Goal: Task Accomplishment & Management: Manage account settings

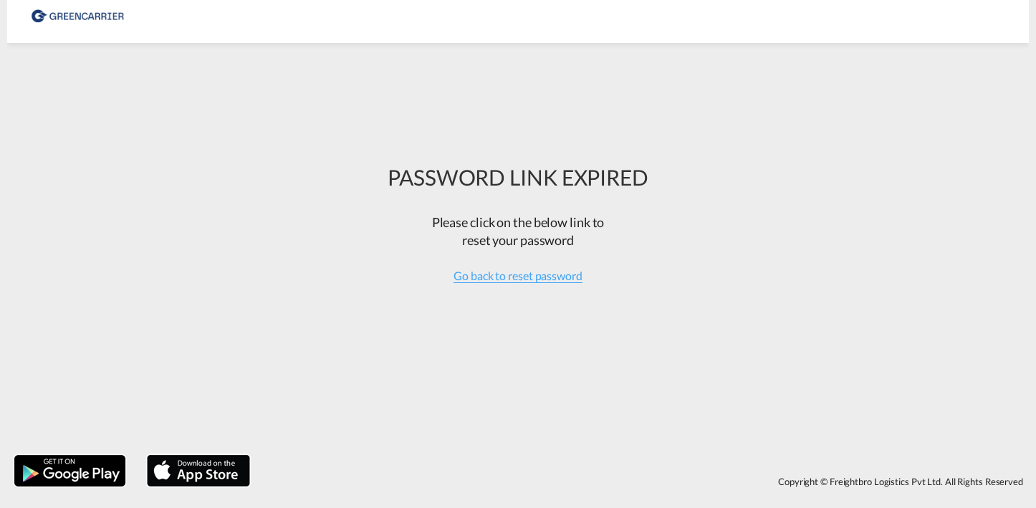
drag, startPoint x: 558, startPoint y: 168, endPoint x: 589, endPoint y: 177, distance: 32.0
click at [560, 169] on div "PASSWORD LINK EXPIRED" at bounding box center [518, 177] width 261 height 30
drag, startPoint x: 654, startPoint y: 183, endPoint x: 441, endPoint y: 175, distance: 213.7
click at [442, 175] on div "PASSWORD LINK EXPIRED Please click on the below link to reset your password Go …" at bounding box center [518, 249] width 282 height 398
click at [442, 177] on div "PASSWORD LINK EXPIRED" at bounding box center [518, 177] width 261 height 30
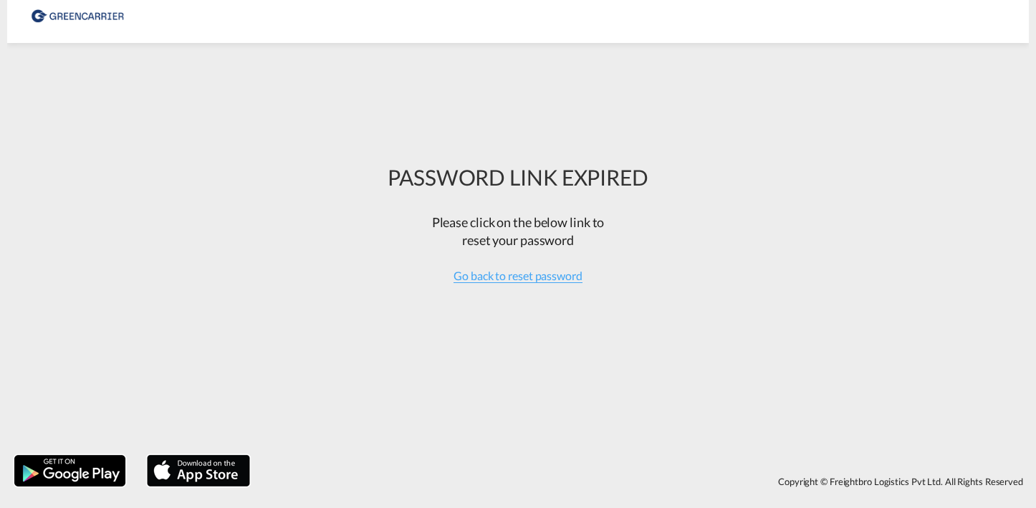
click at [429, 222] on div "Please click on the below link to reset your password" at bounding box center [518, 236] width 261 height 61
drag, startPoint x: 468, startPoint y: 237, endPoint x: 561, endPoint y: 230, distance: 93.4
click at [544, 233] on div "Please click on the below link to reset your password" at bounding box center [518, 236] width 261 height 61
click at [495, 268] on div "Go back to reset password" at bounding box center [518, 276] width 261 height 16
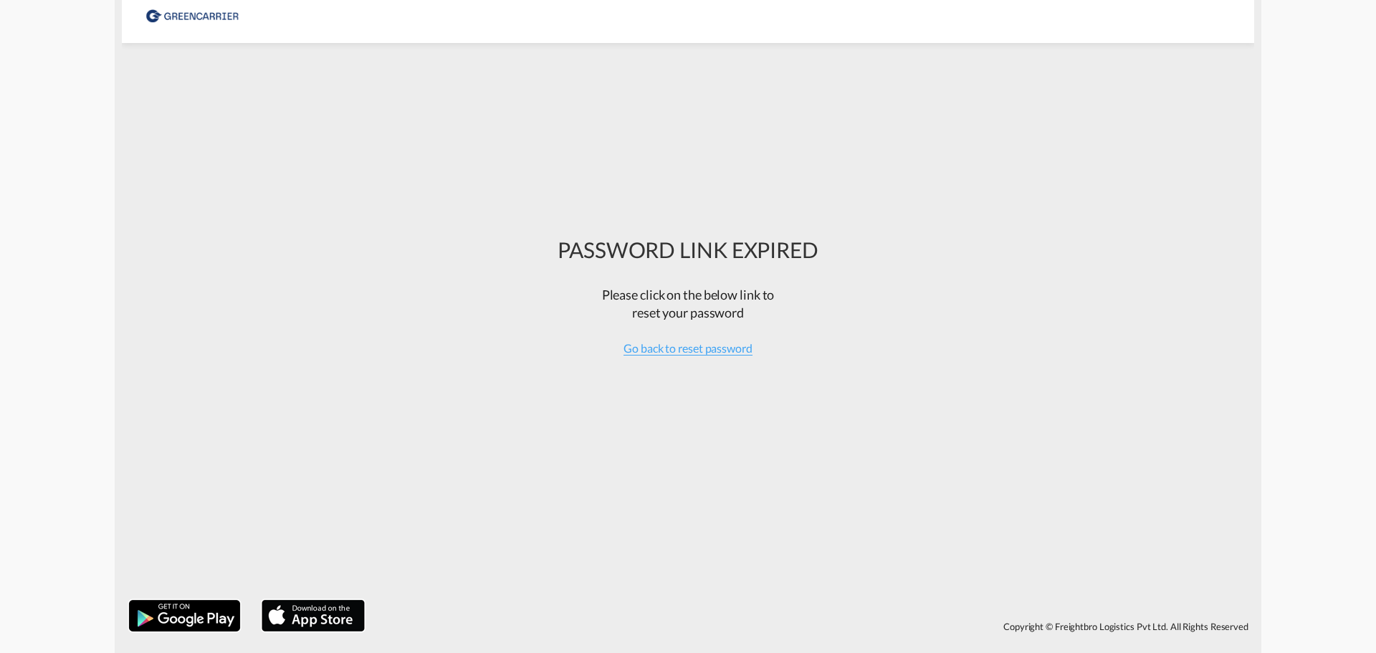
drag, startPoint x: 681, startPoint y: 186, endPoint x: 684, endPoint y: 166, distance: 20.4
click at [681, 186] on div "PASSWORD LINK EXPIRED Please click on the below link to reset your password Go …" at bounding box center [688, 321] width 282 height 542
